Goal: Check status: Check status

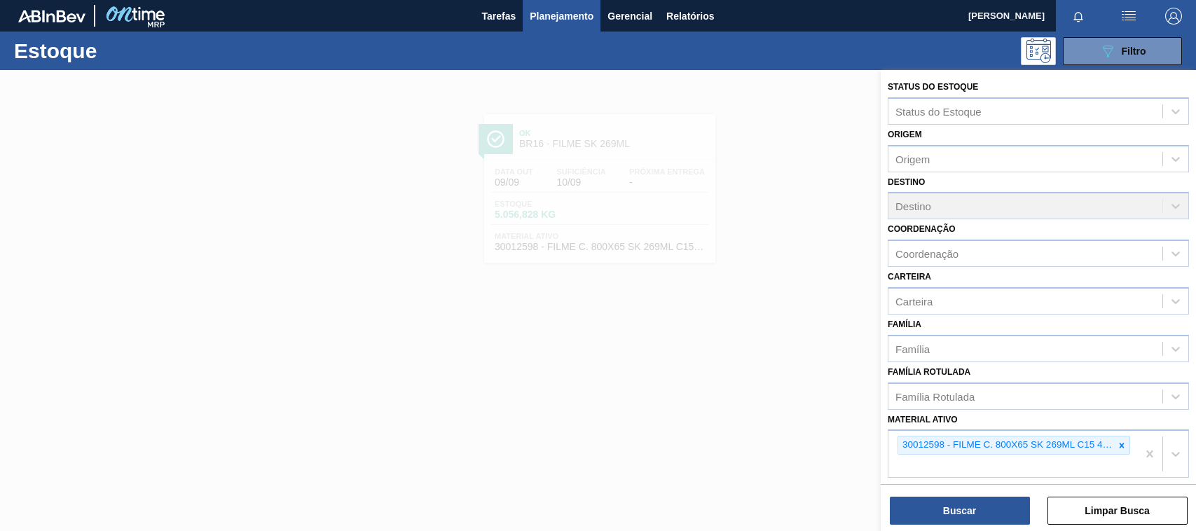
click at [1118, 444] on icon at bounding box center [1122, 446] width 10 height 10
paste ativo "30007319"
type ativo "30007319"
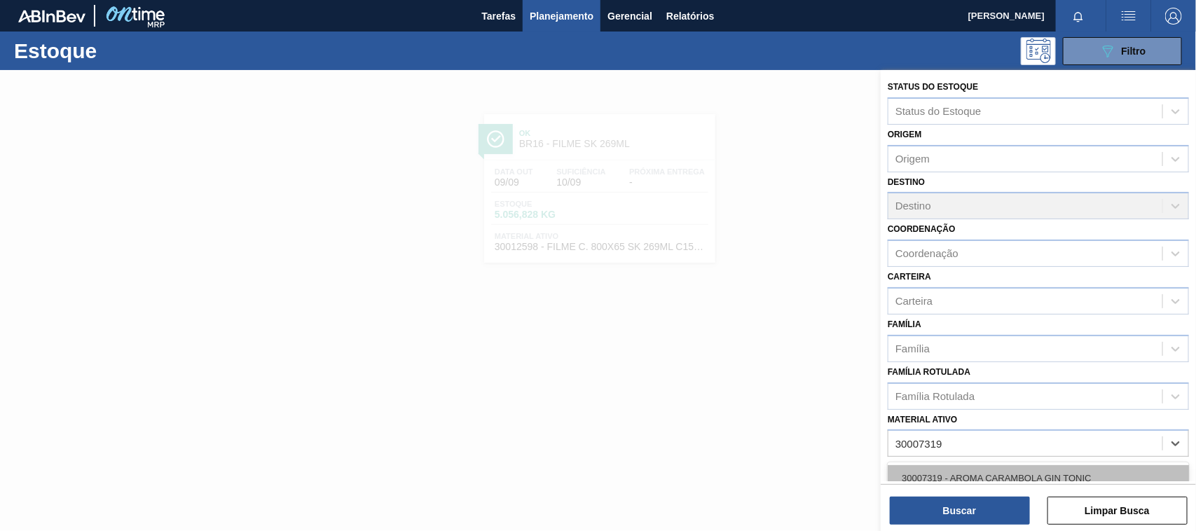
click at [1018, 467] on div "30007319 - AROMA CARAMBOLA GIN TONIC" at bounding box center [1038, 478] width 301 height 26
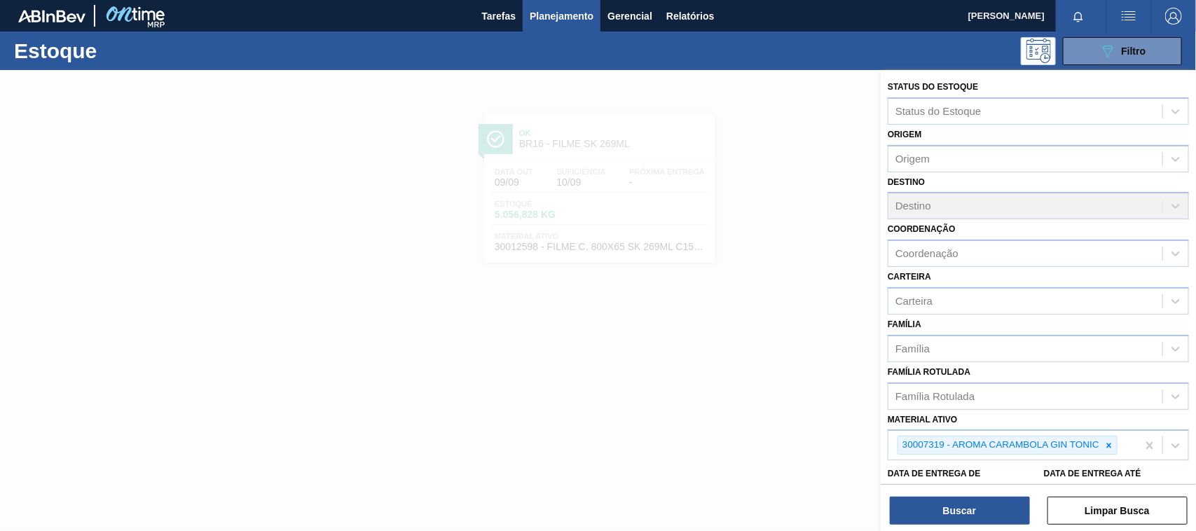
click at [948, 529] on div "Status do Estoque Status do Estoque Origem Origem Destino Destino Coordenação C…" at bounding box center [1038, 302] width 315 height 464
click at [952, 523] on button "Buscar" at bounding box center [960, 511] width 140 height 28
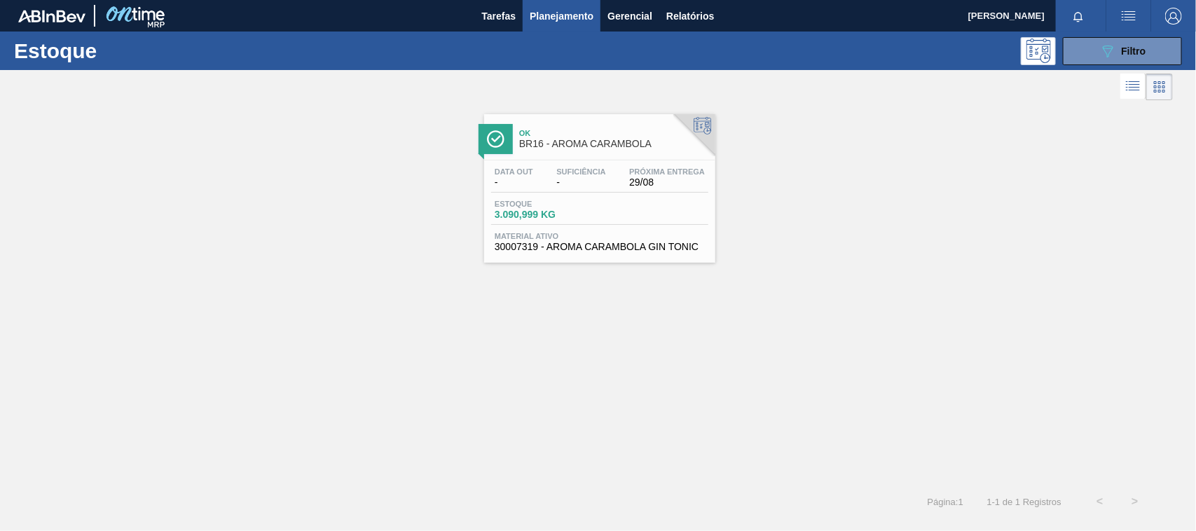
click at [659, 191] on div "Data out - Suficiência - Próxima Entrega 29/08" at bounding box center [599, 179] width 217 height 25
